Goal: Find specific page/section: Find specific page/section

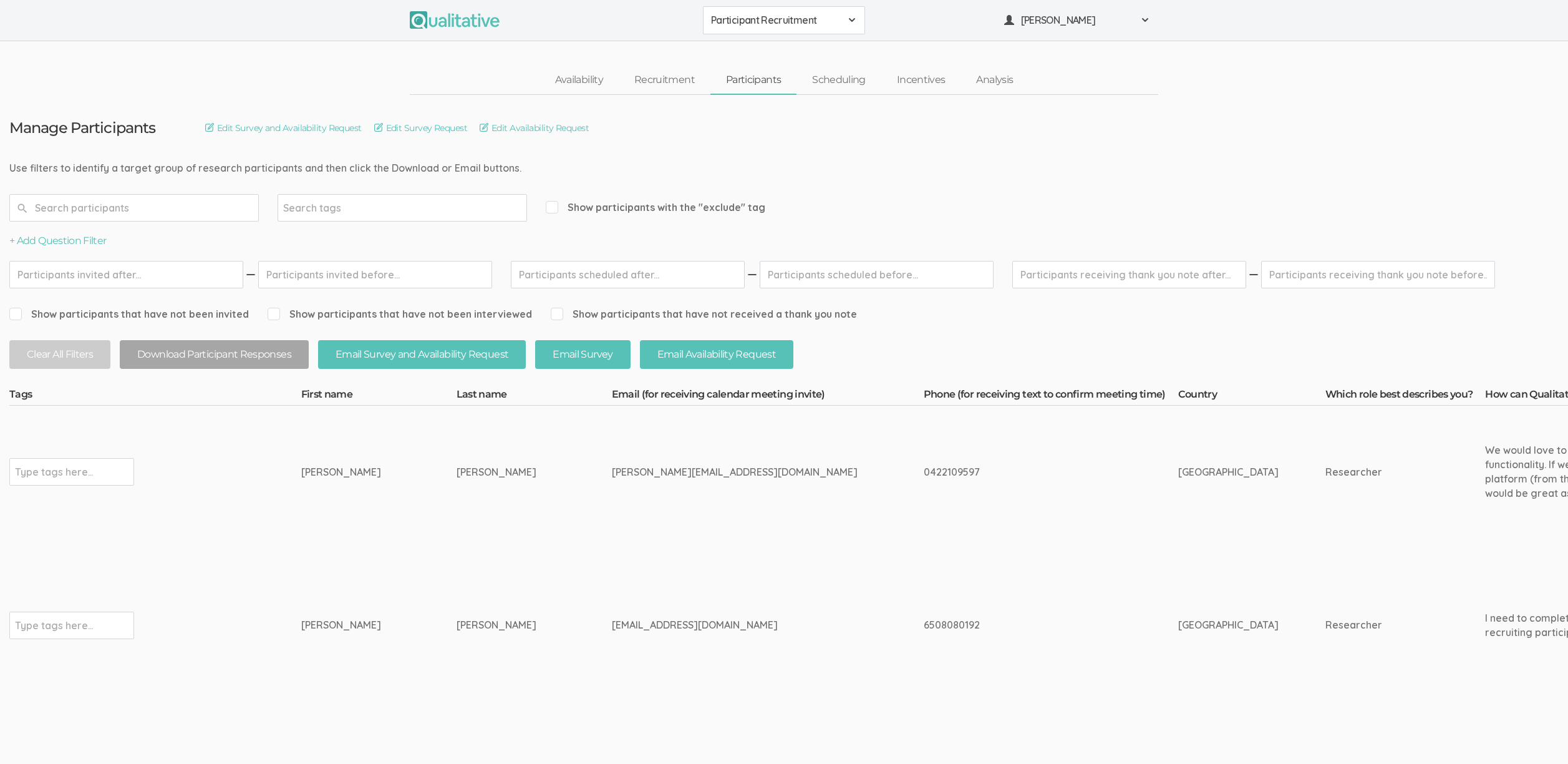
click at [776, 25] on span "Participant Recruitment" at bounding box center [776, 20] width 130 height 14
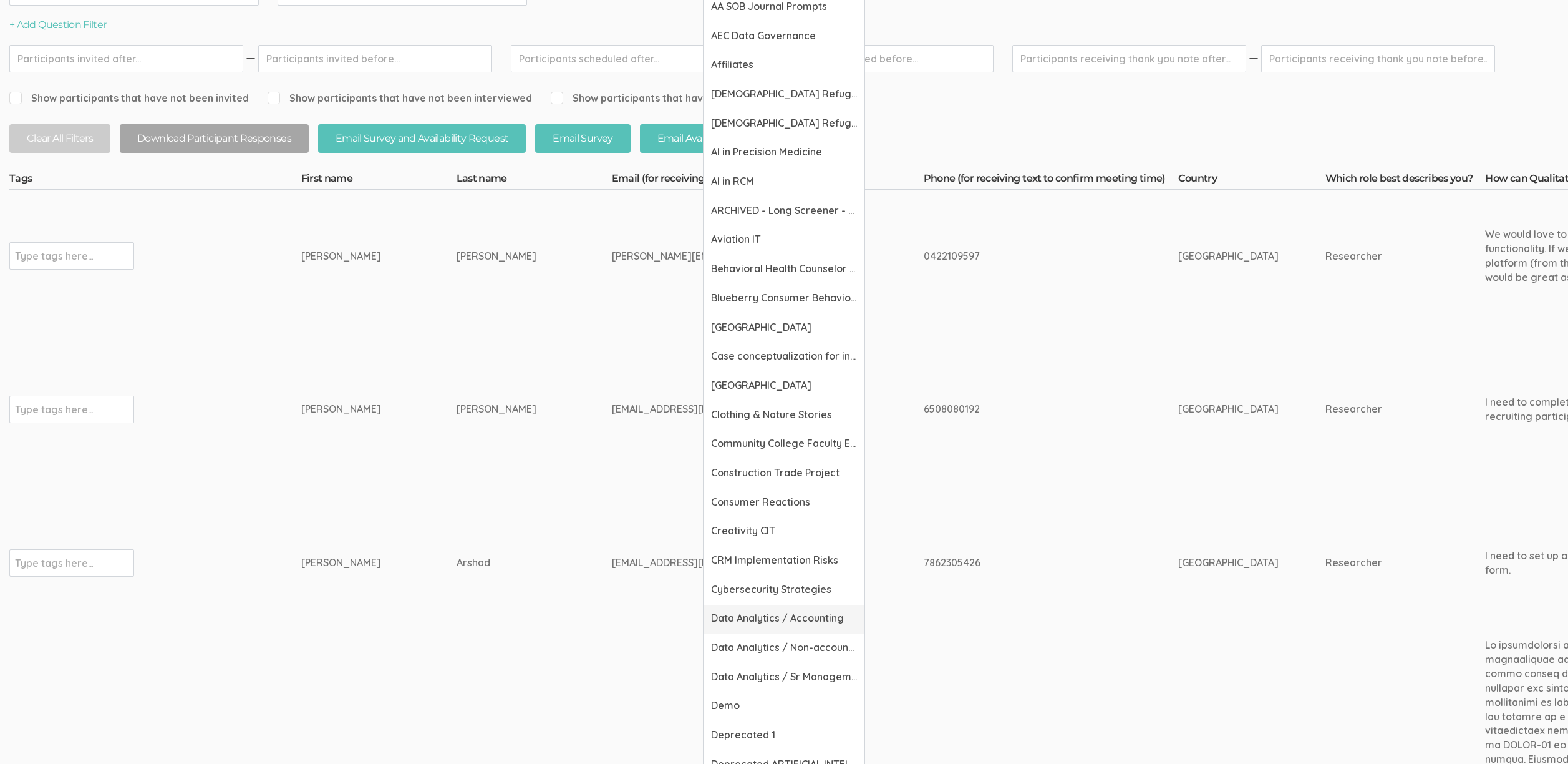
scroll to position [245, 0]
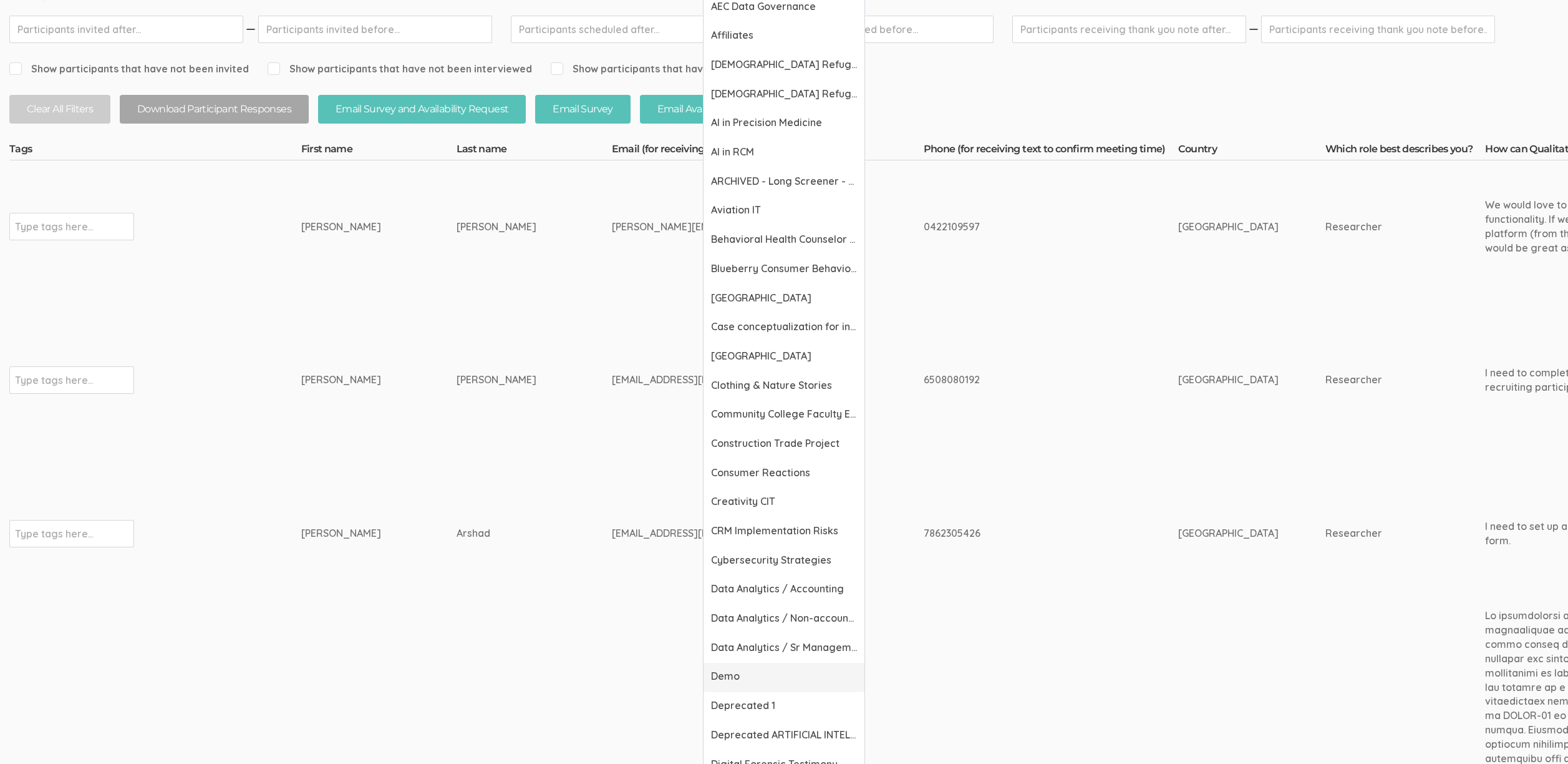
click at [771, 675] on span "Demo" at bounding box center [784, 675] width 146 height 14
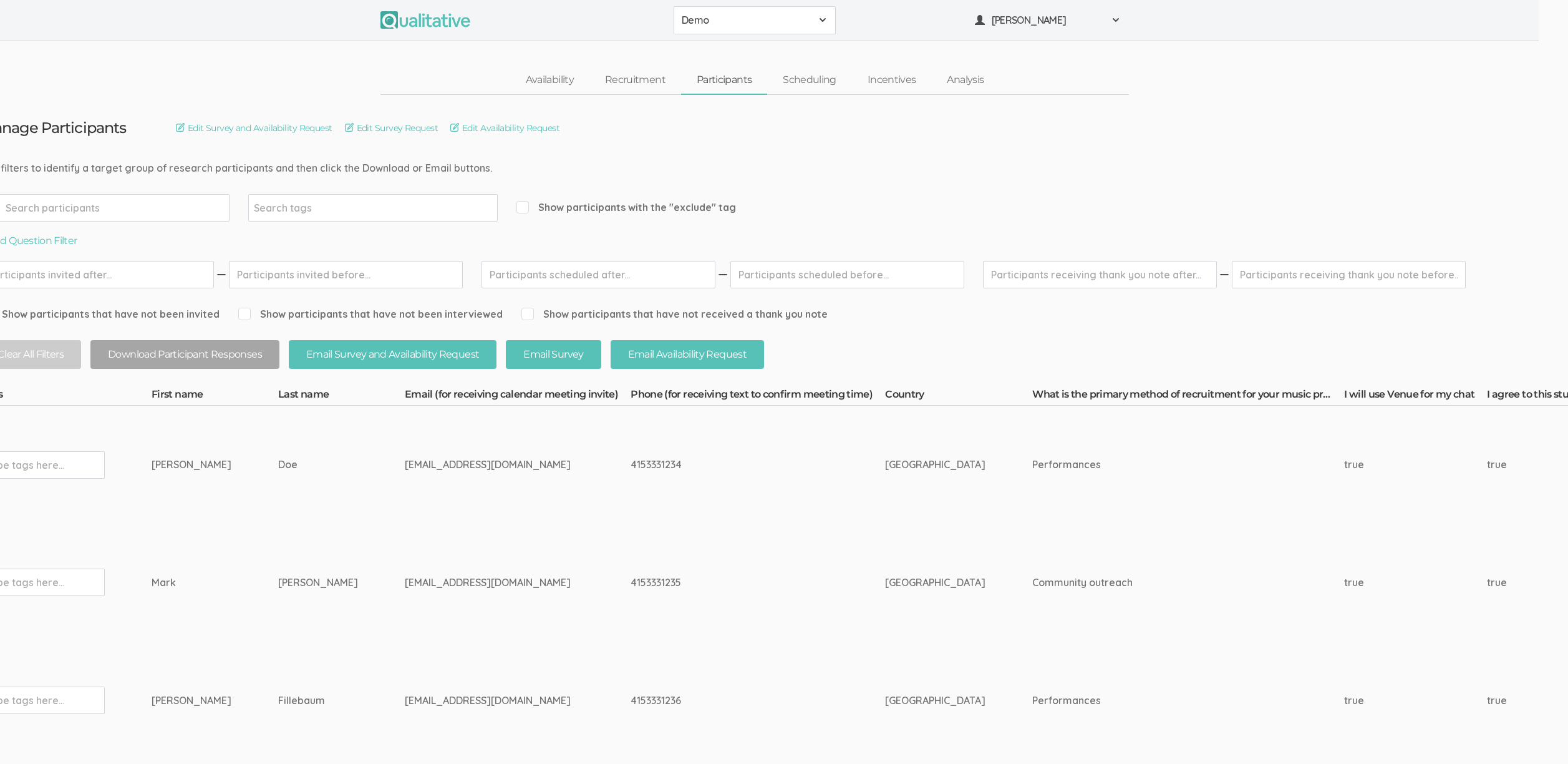
scroll to position [0, 12]
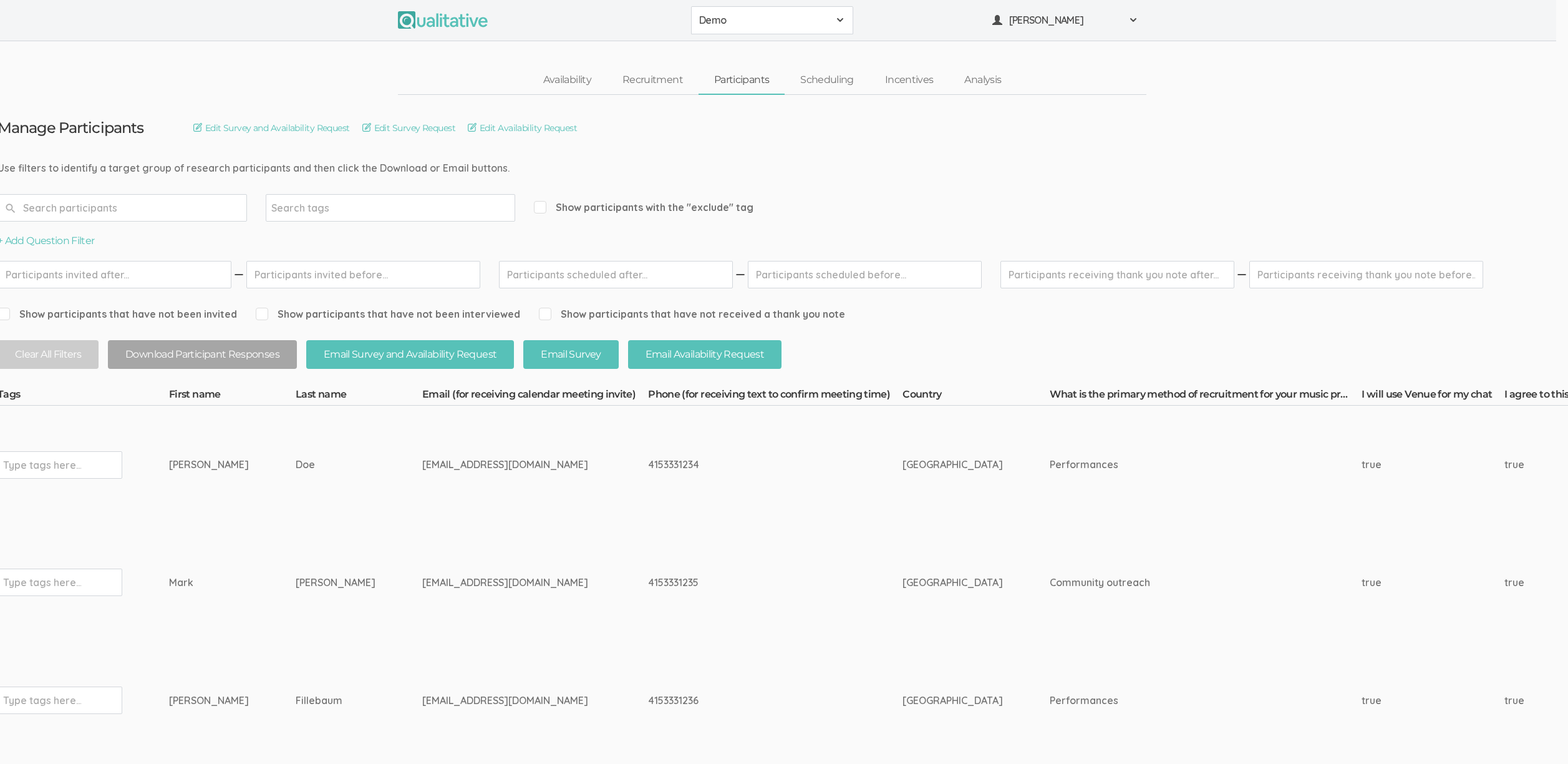
click at [648, 466] on div "4153331234" at bounding box center [752, 464] width 208 height 14
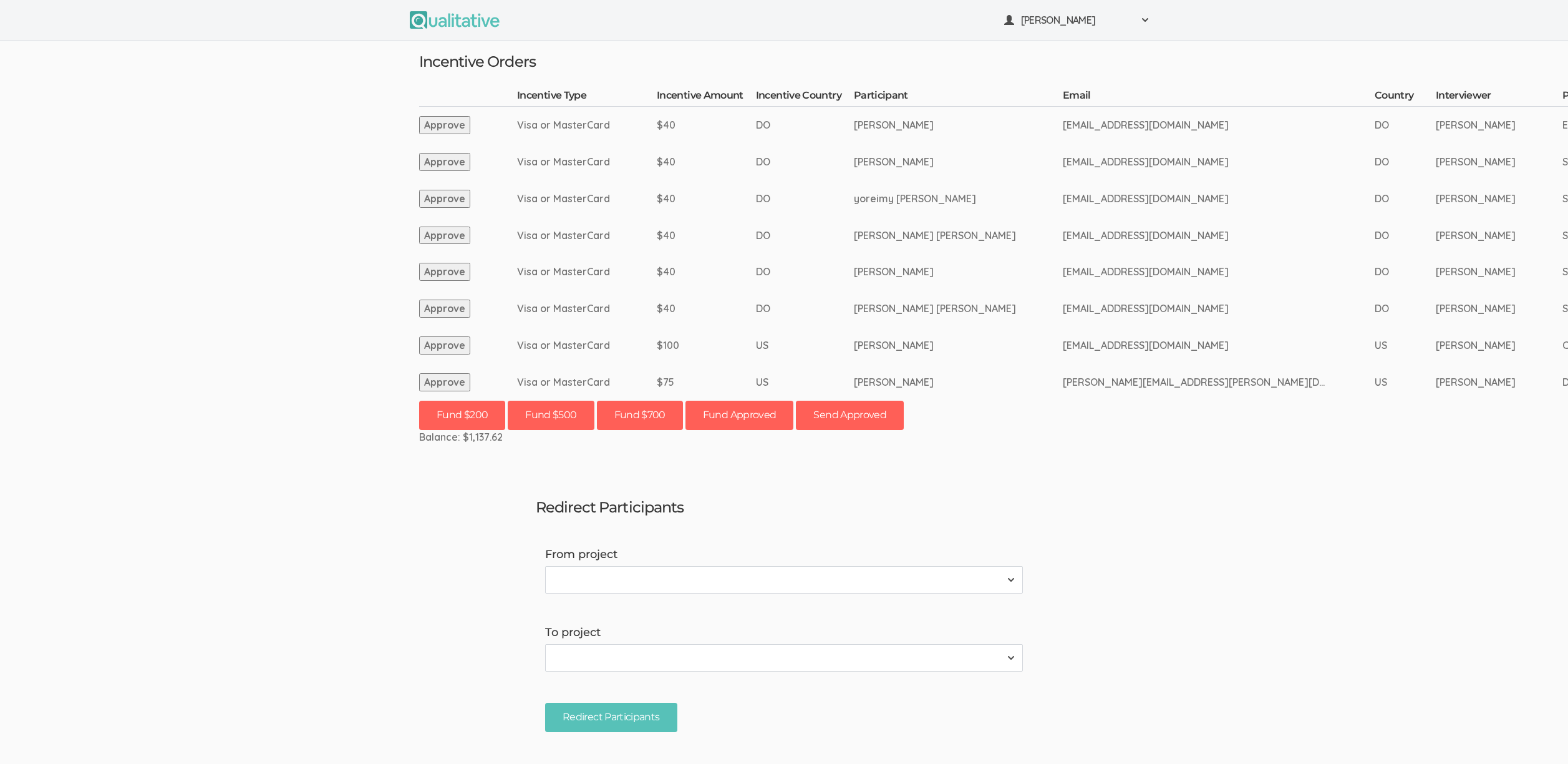
click at [139, 168] on ui-view "Neal Samarakkody Project Workspace Profile Organization Settings" at bounding box center [784, 382] width 1568 height 764
